Goal: Task Accomplishment & Management: Use online tool/utility

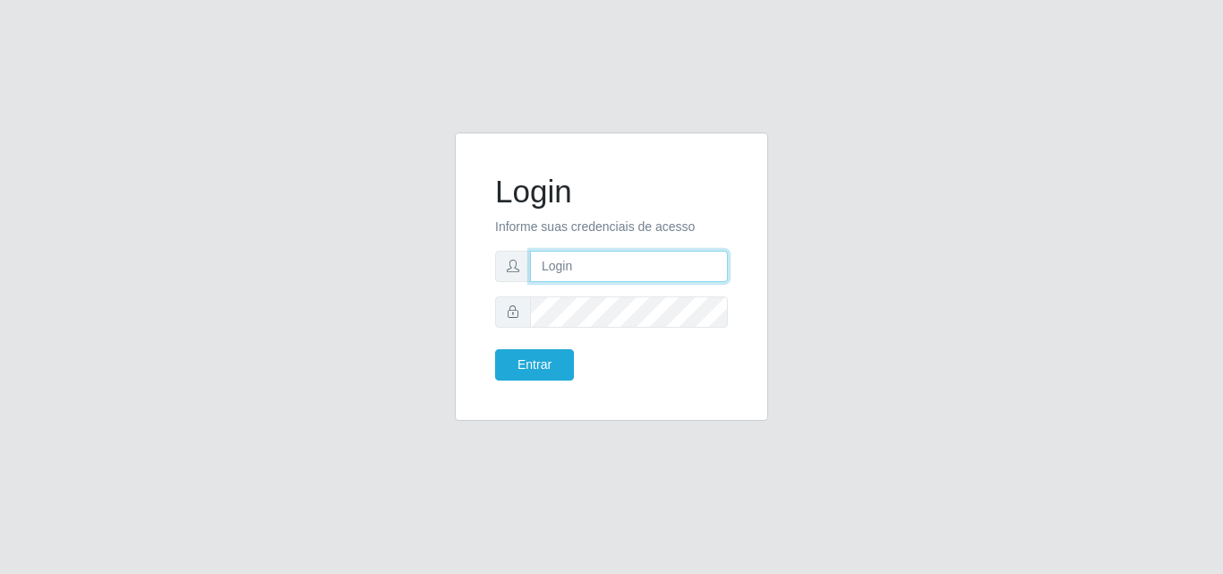
click at [598, 271] on input "text" at bounding box center [629, 266] width 198 height 31
type input "[PERSON_NAME]"
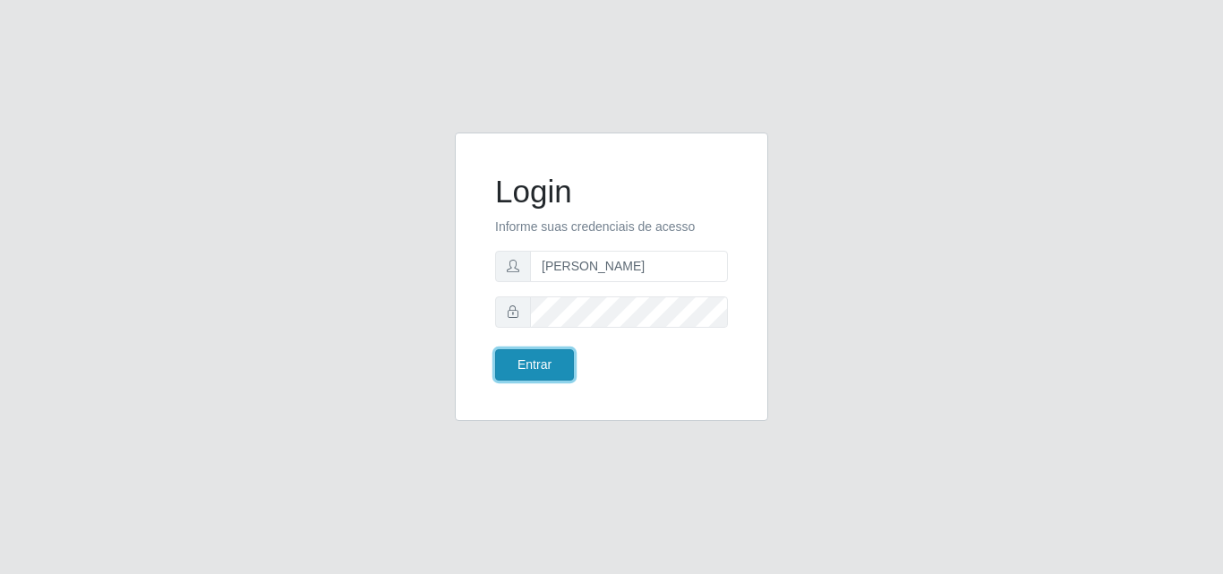
click at [530, 360] on button "Entrar" at bounding box center [534, 364] width 79 height 31
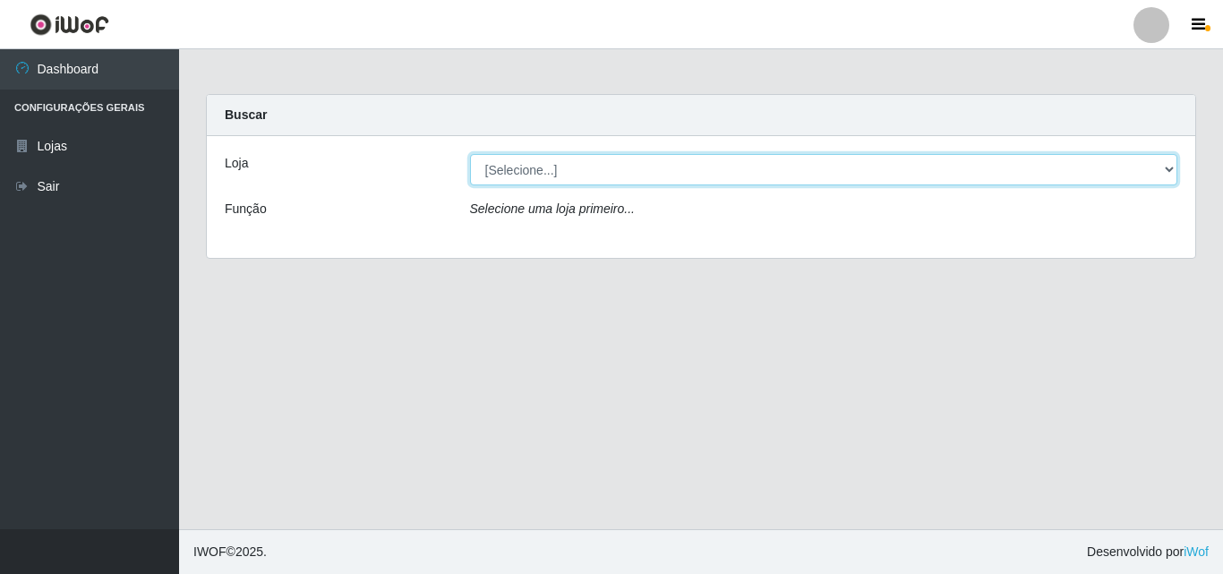
click at [500, 169] on select "[Selecione...] Saullus Supermercados" at bounding box center [824, 169] width 708 height 31
select select "423"
click at [470, 154] on select "[Selecione...] Saullus Supermercados" at bounding box center [824, 169] width 708 height 31
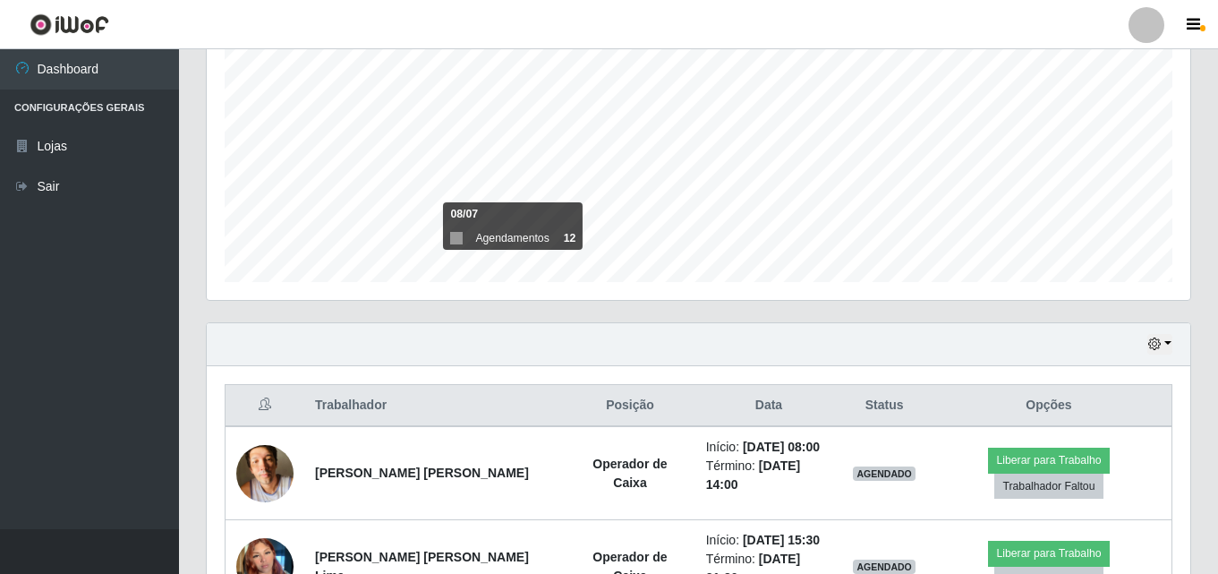
scroll to position [456, 0]
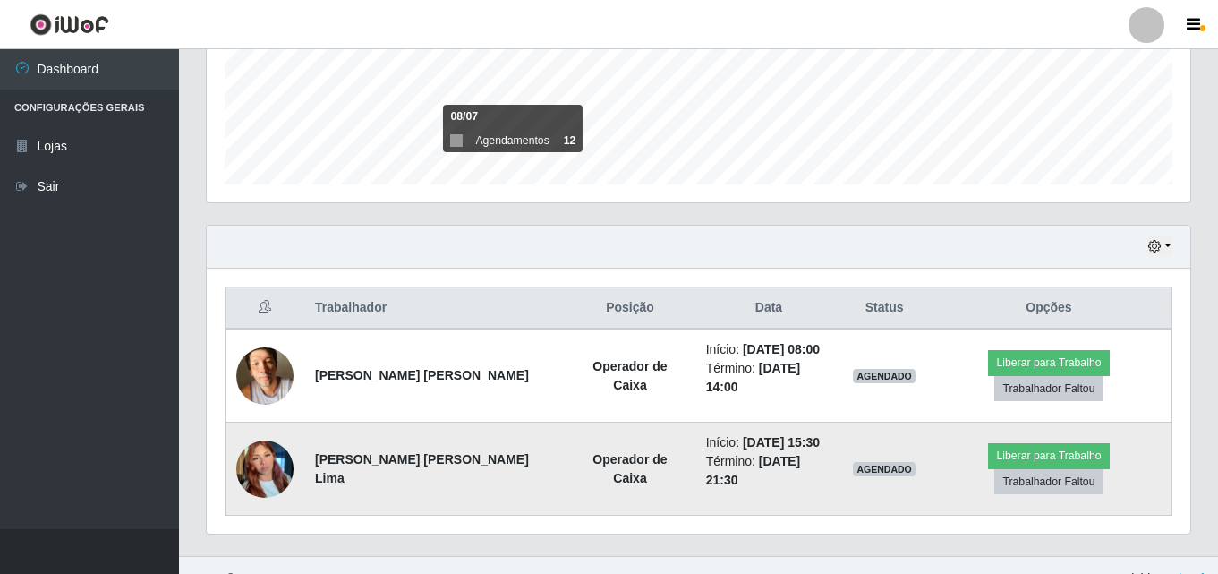
click at [277, 439] on img at bounding box center [264, 469] width 57 height 76
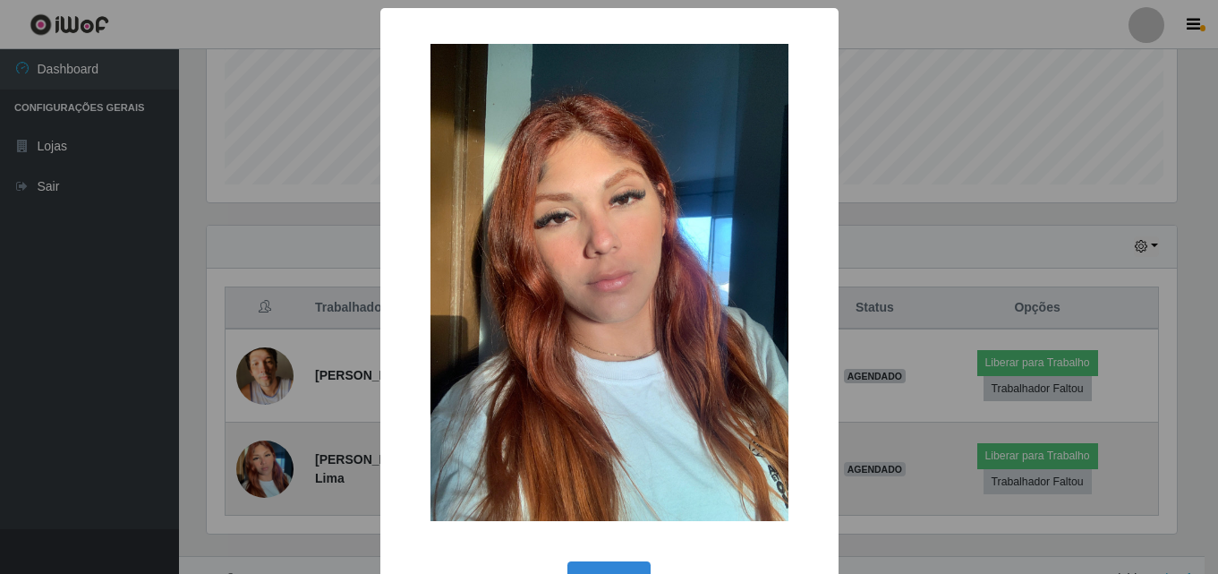
scroll to position [371, 975]
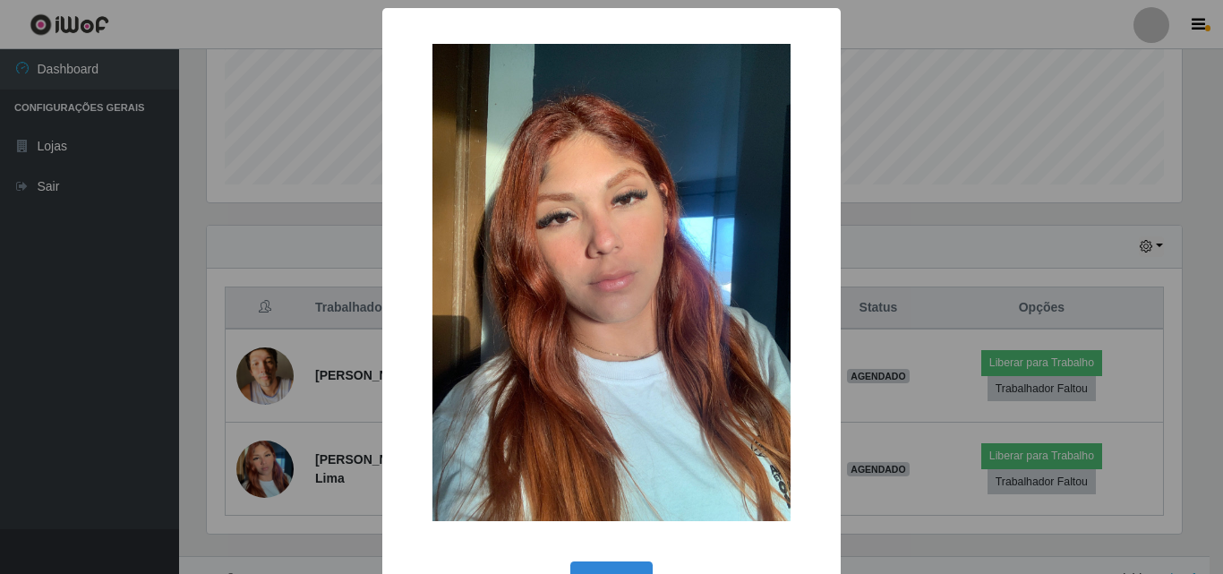
click at [111, 364] on div "× OK Cancel" at bounding box center [611, 287] width 1223 height 574
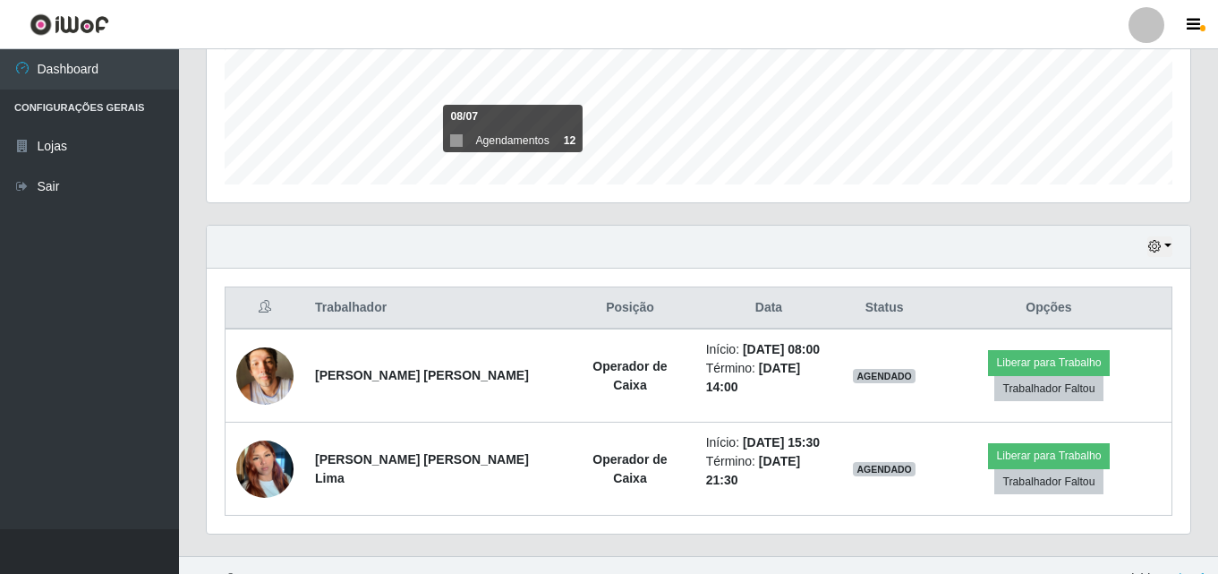
scroll to position [371, 984]
